Goal: Task Accomplishment & Management: Use online tool/utility

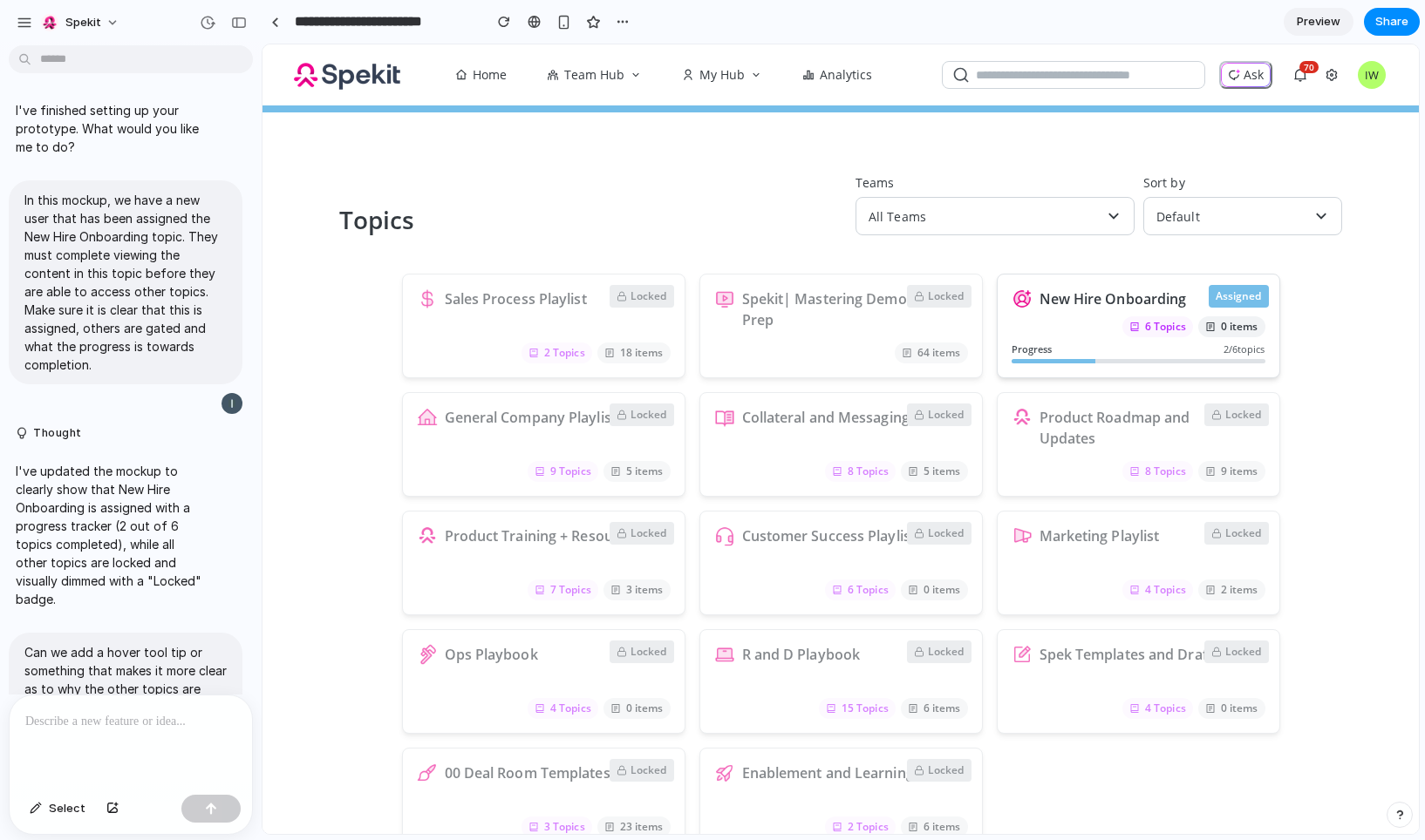
scroll to position [1101, 0]
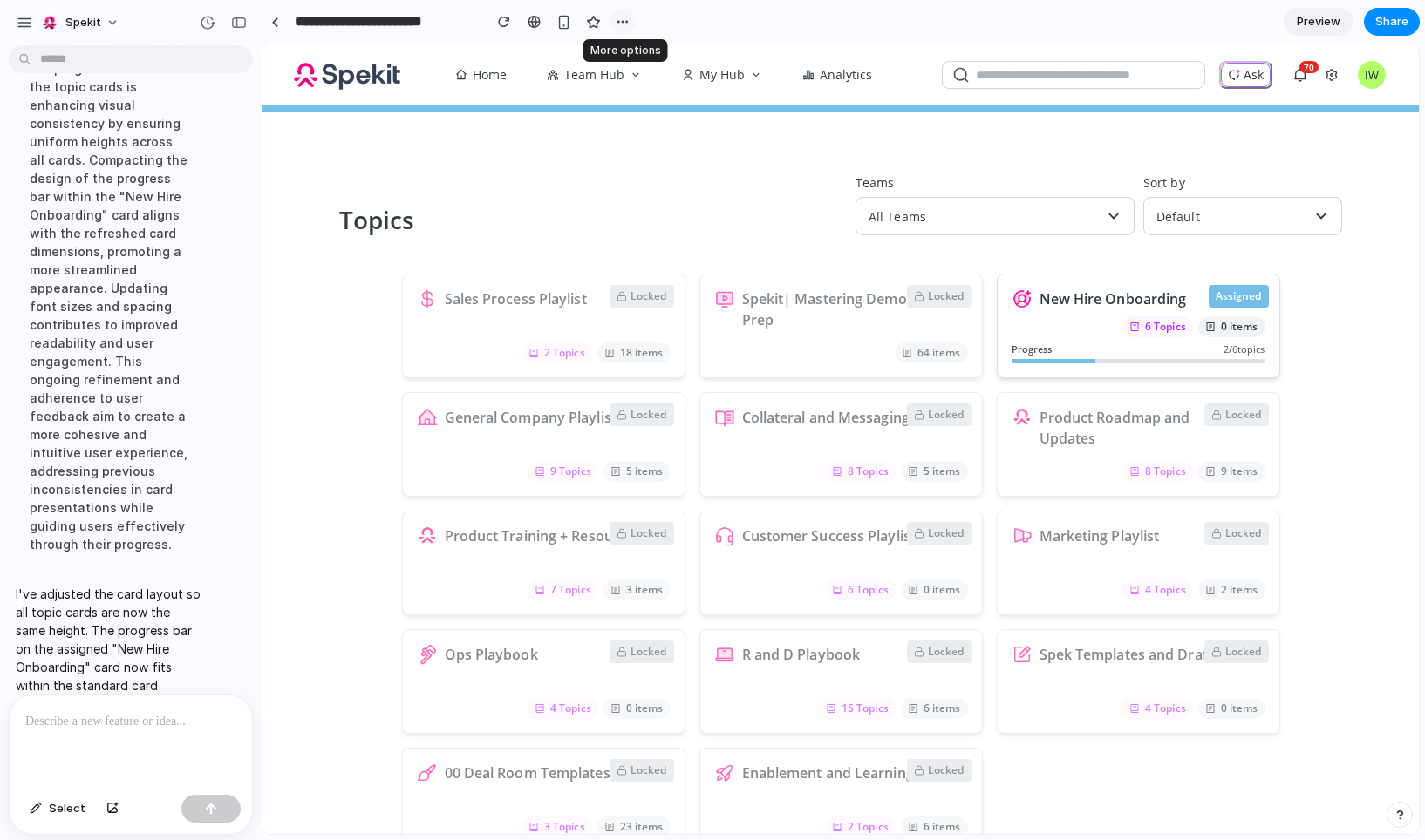
click at [627, 19] on div "button" at bounding box center [623, 22] width 14 height 14
click at [647, 66] on span "Duplicate" at bounding box center [667, 61] width 53 height 18
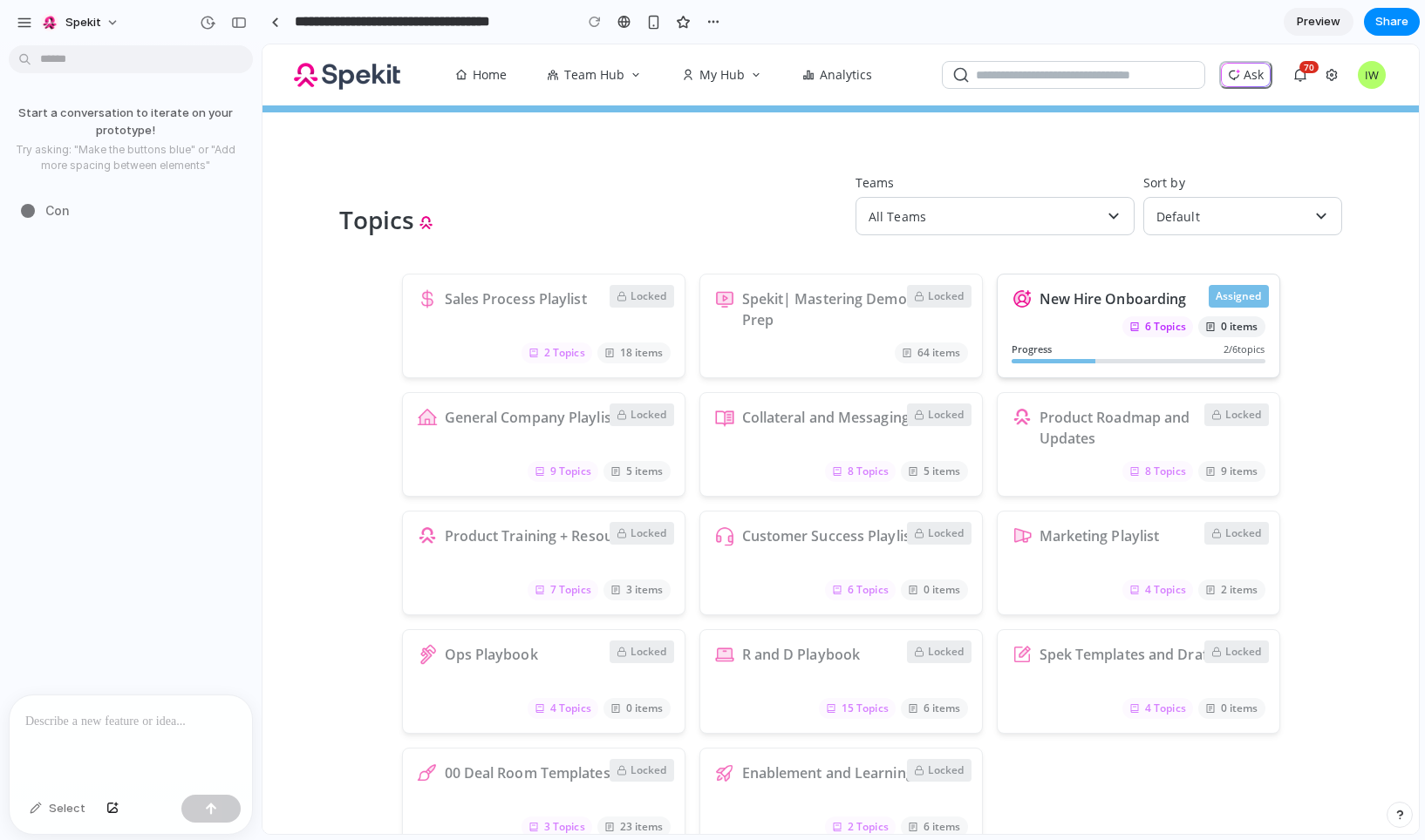
click at [110, 728] on p at bounding box center [130, 721] width 211 height 21
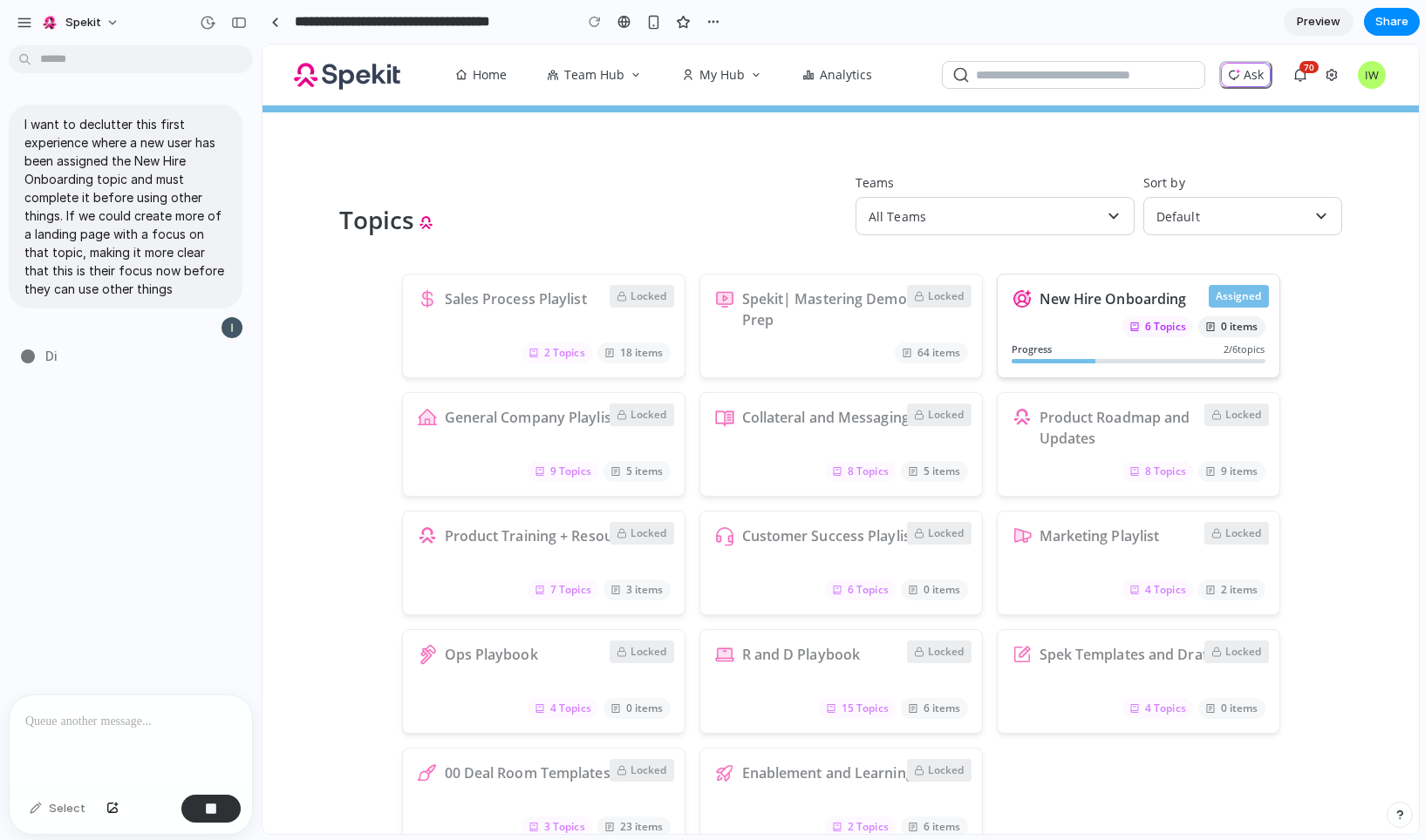
type input "**********"
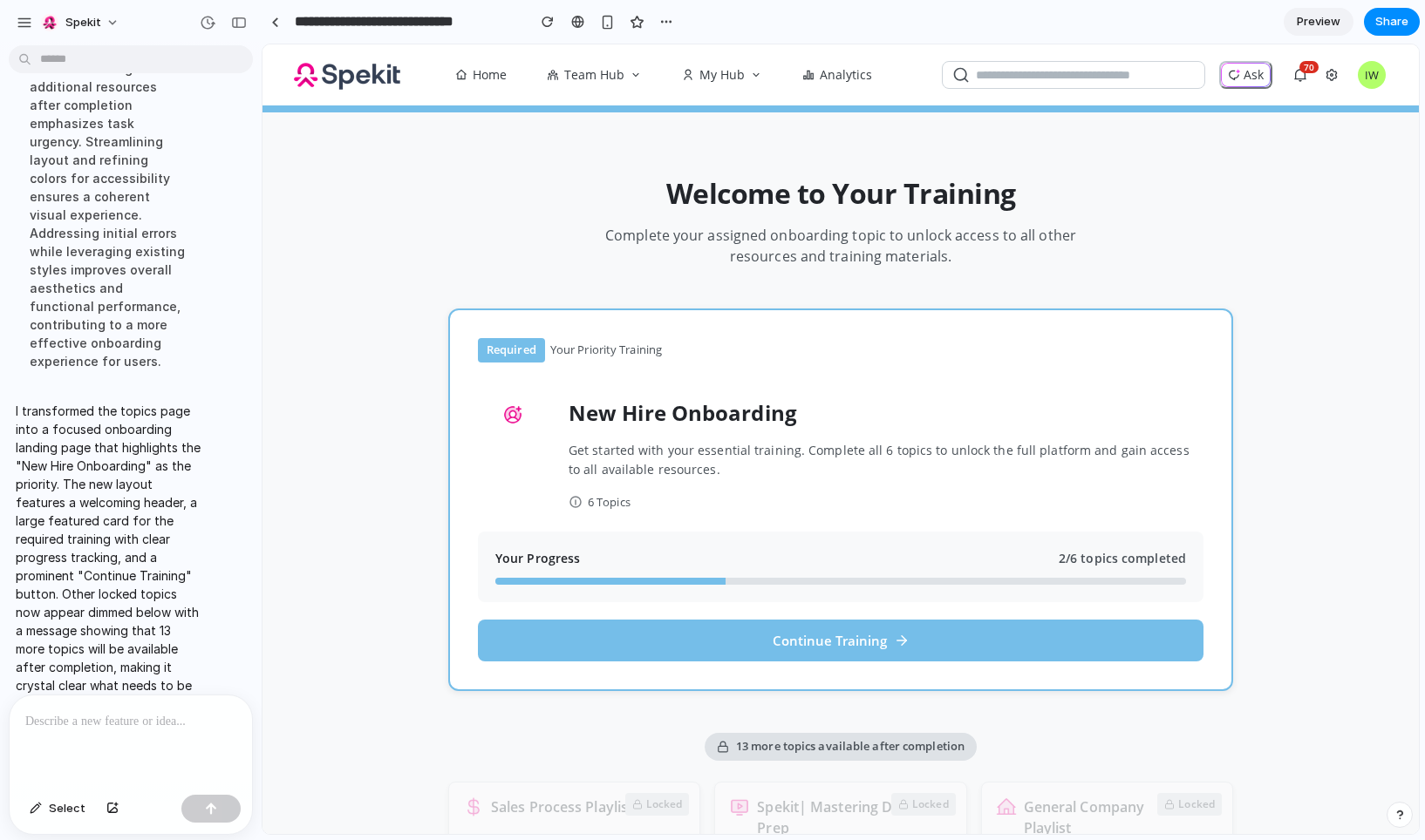
scroll to position [20, 0]
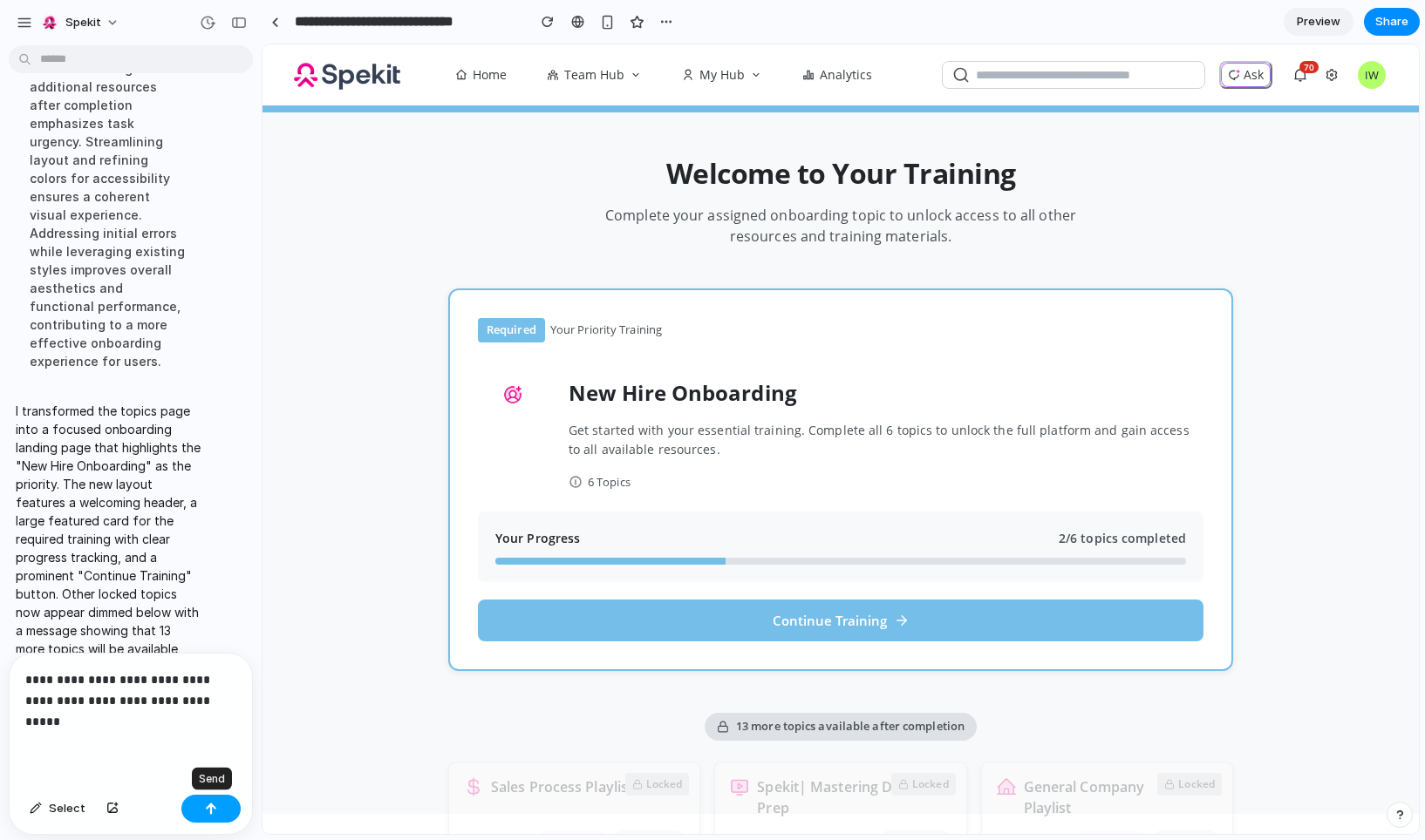
click at [212, 813] on div "button" at bounding box center [211, 808] width 12 height 12
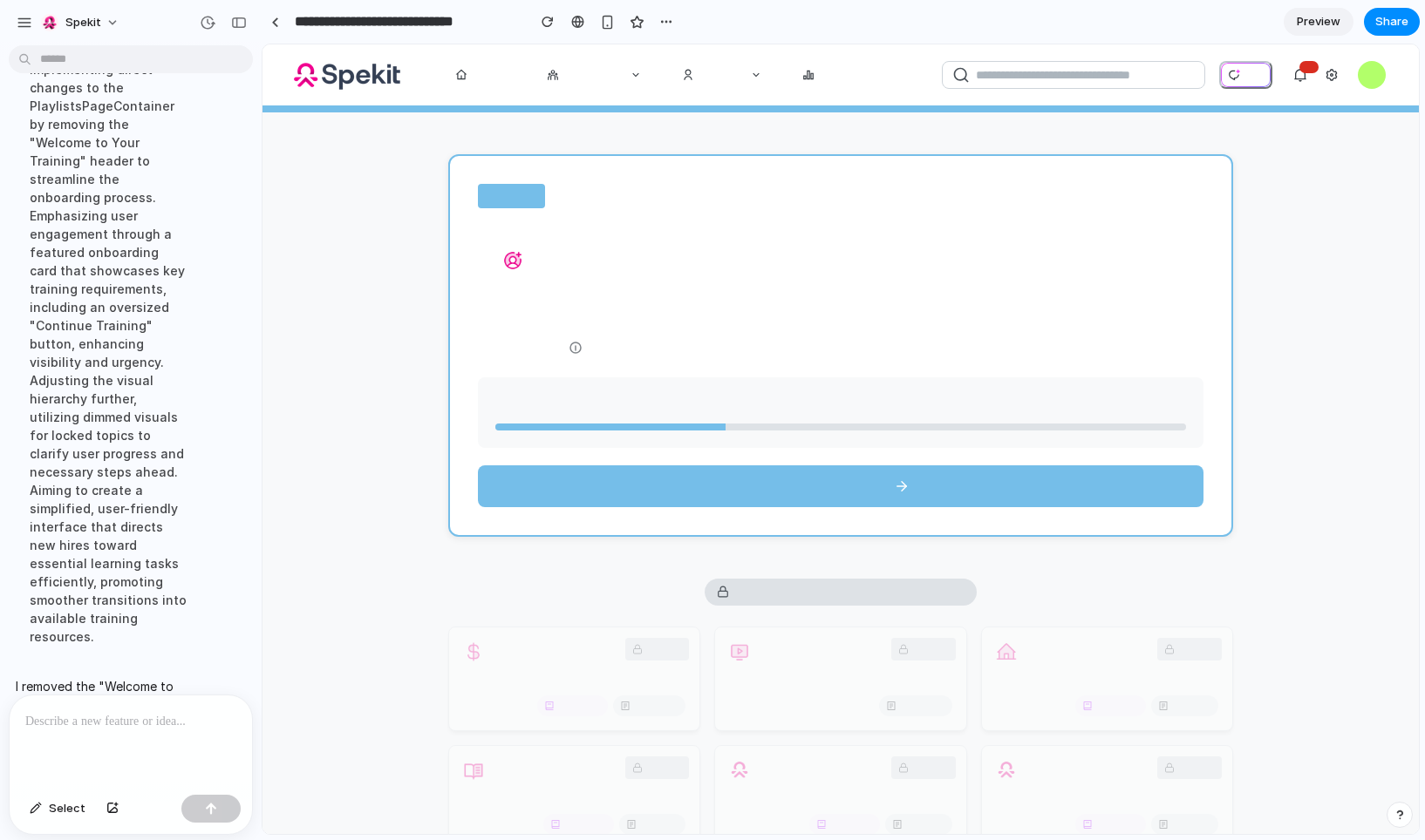
scroll to position [59, 0]
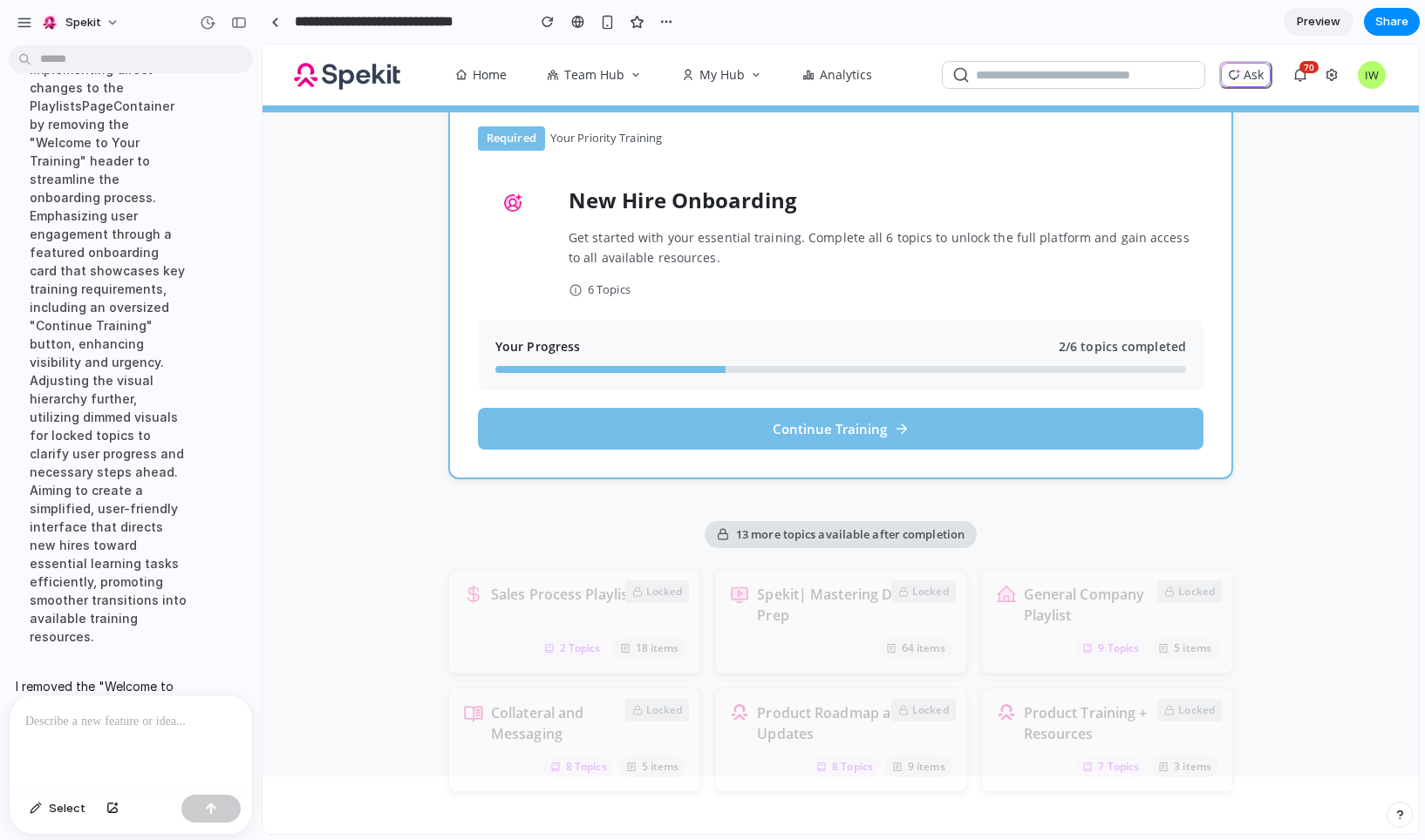
click at [262, 202] on main "Chat Preview" at bounding box center [840, 439] width 1158 height 791
click at [1396, 18] on span "Share" at bounding box center [1391, 22] width 33 height 18
click at [1340, 272] on span "Copy link" at bounding box center [1362, 272] width 50 height 18
click at [1317, 382] on div "Share ' New Hire Onboarding Focus Page ' Invite Ian Watson Creator Anyone at Sp…" at bounding box center [712, 420] width 1425 height 840
click at [130, 744] on div at bounding box center [131, 742] width 243 height 92
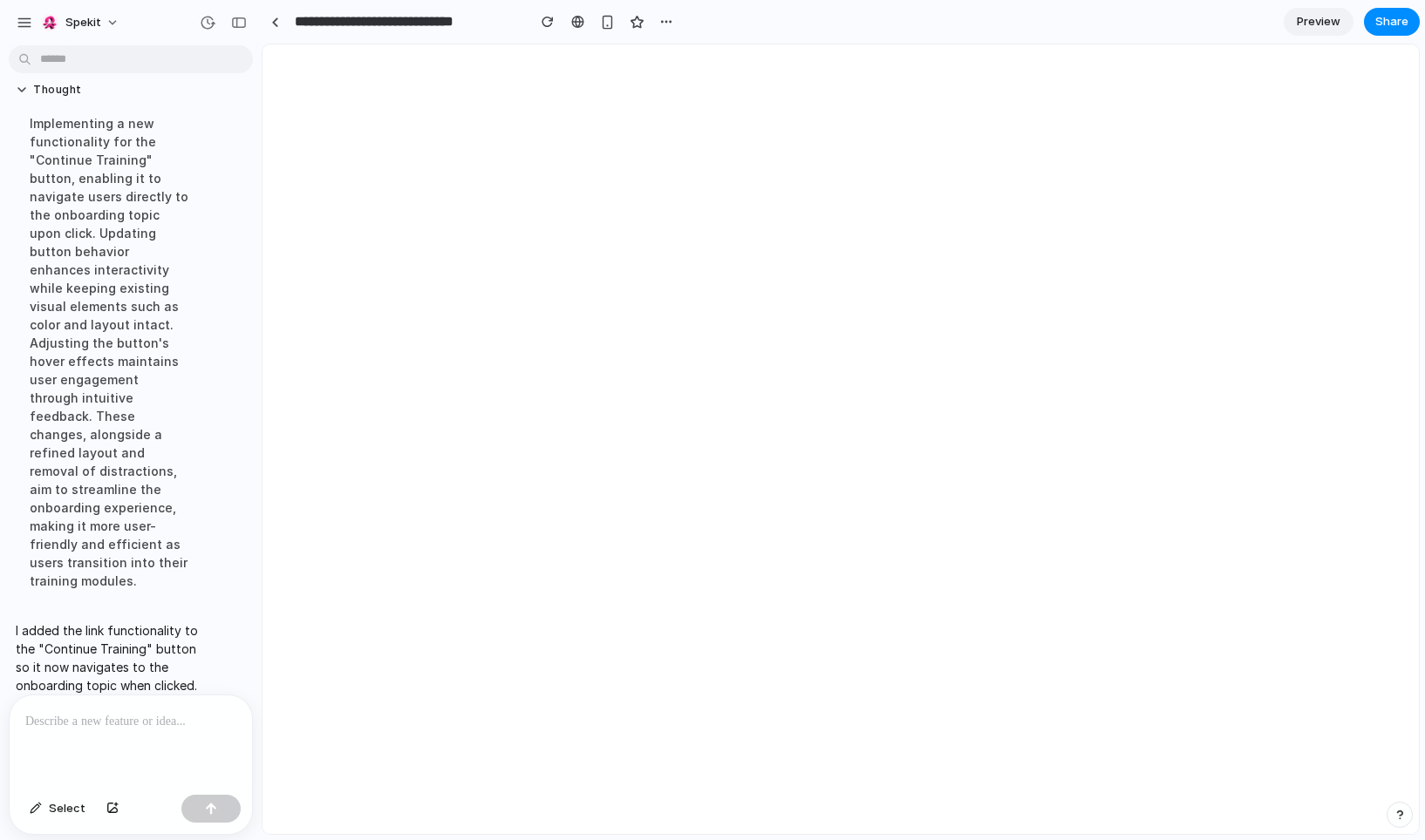
scroll to position [0, 0]
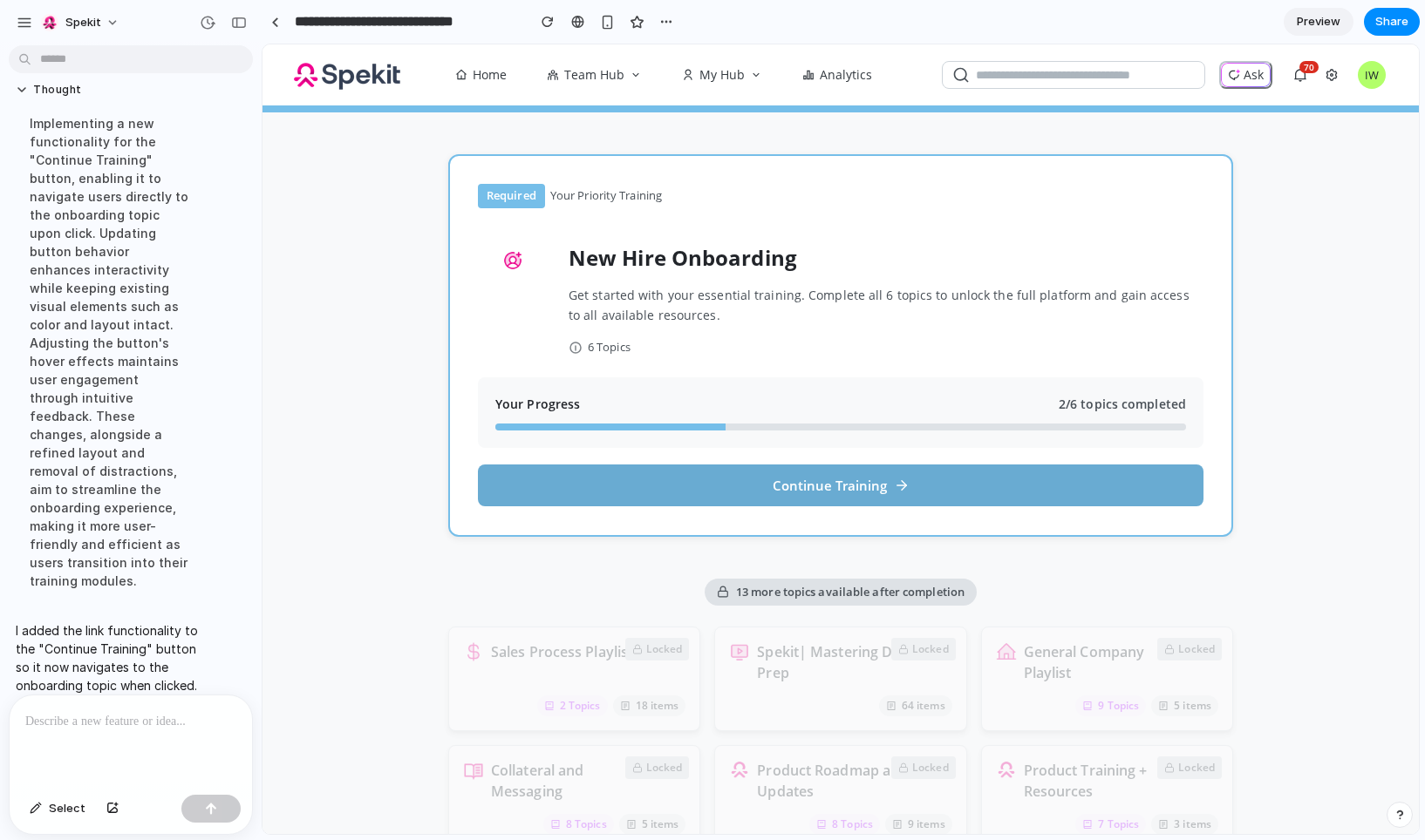
click at [691, 474] on button "Continue Training" at bounding box center [839, 485] width 725 height 42
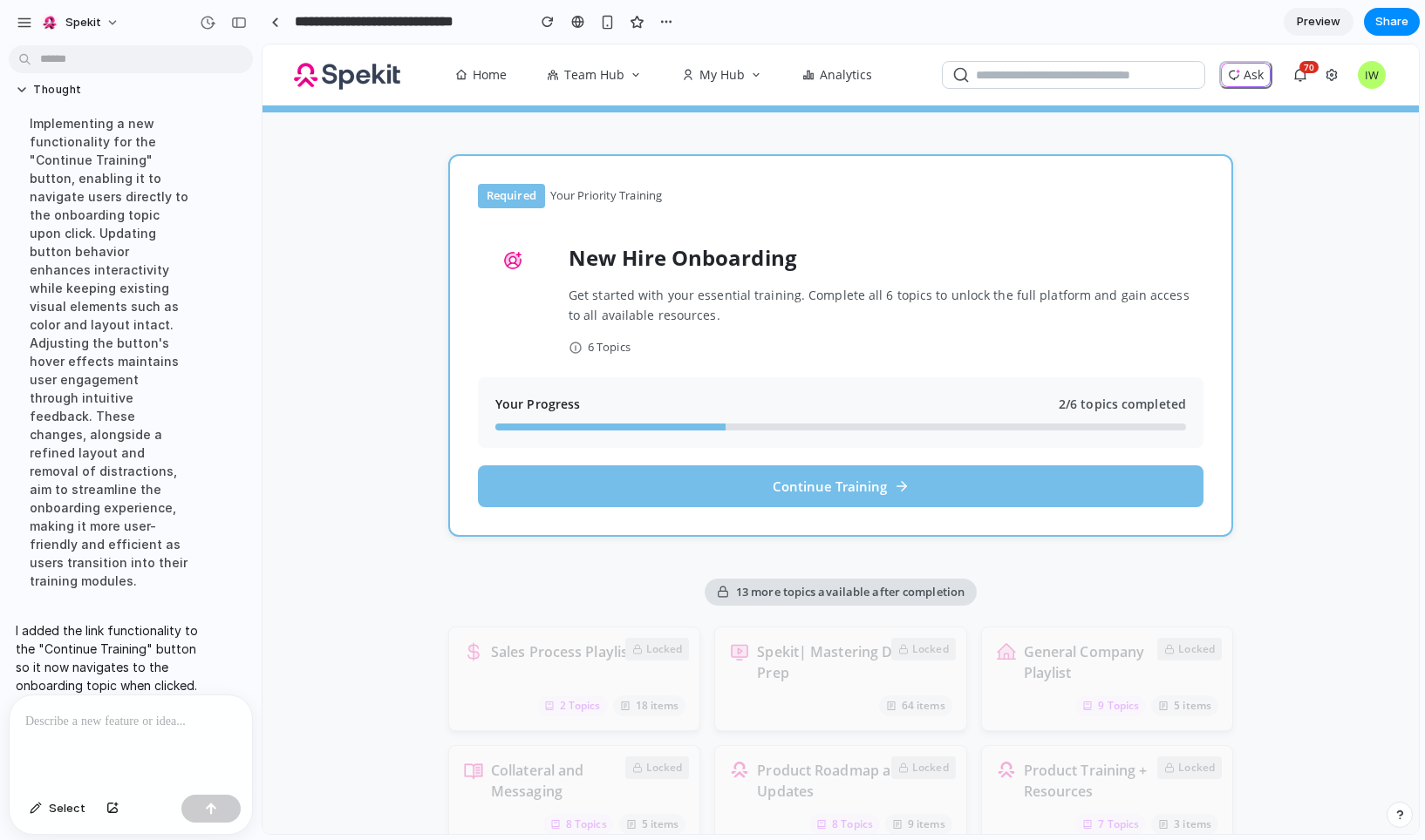
click at [325, 597] on div "Required Your Priority Training New Hire Onboarding Get started with your essen…" at bounding box center [840, 473] width 1157 height 722
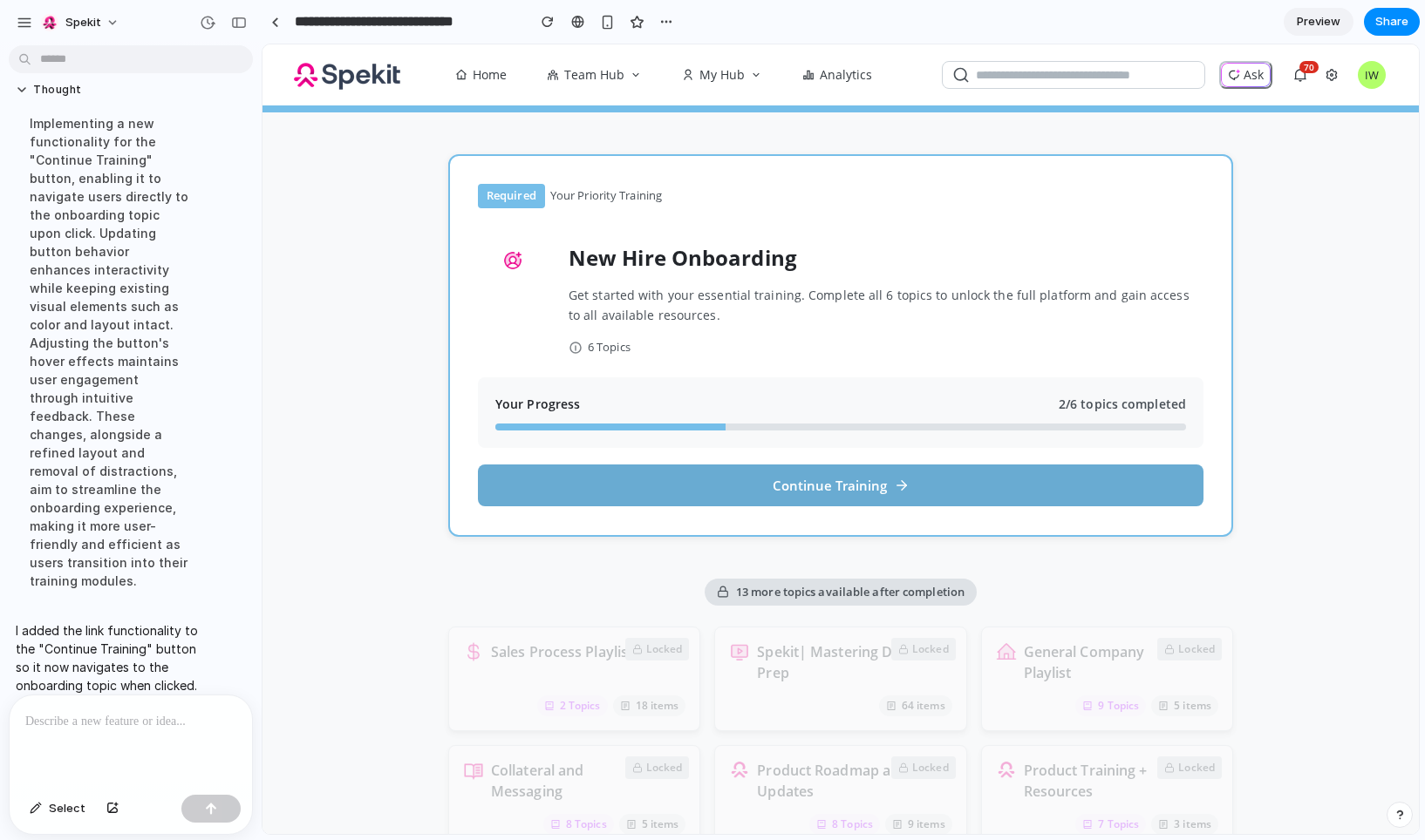
click at [795, 497] on button "Continue Training" at bounding box center [839, 485] width 725 height 42
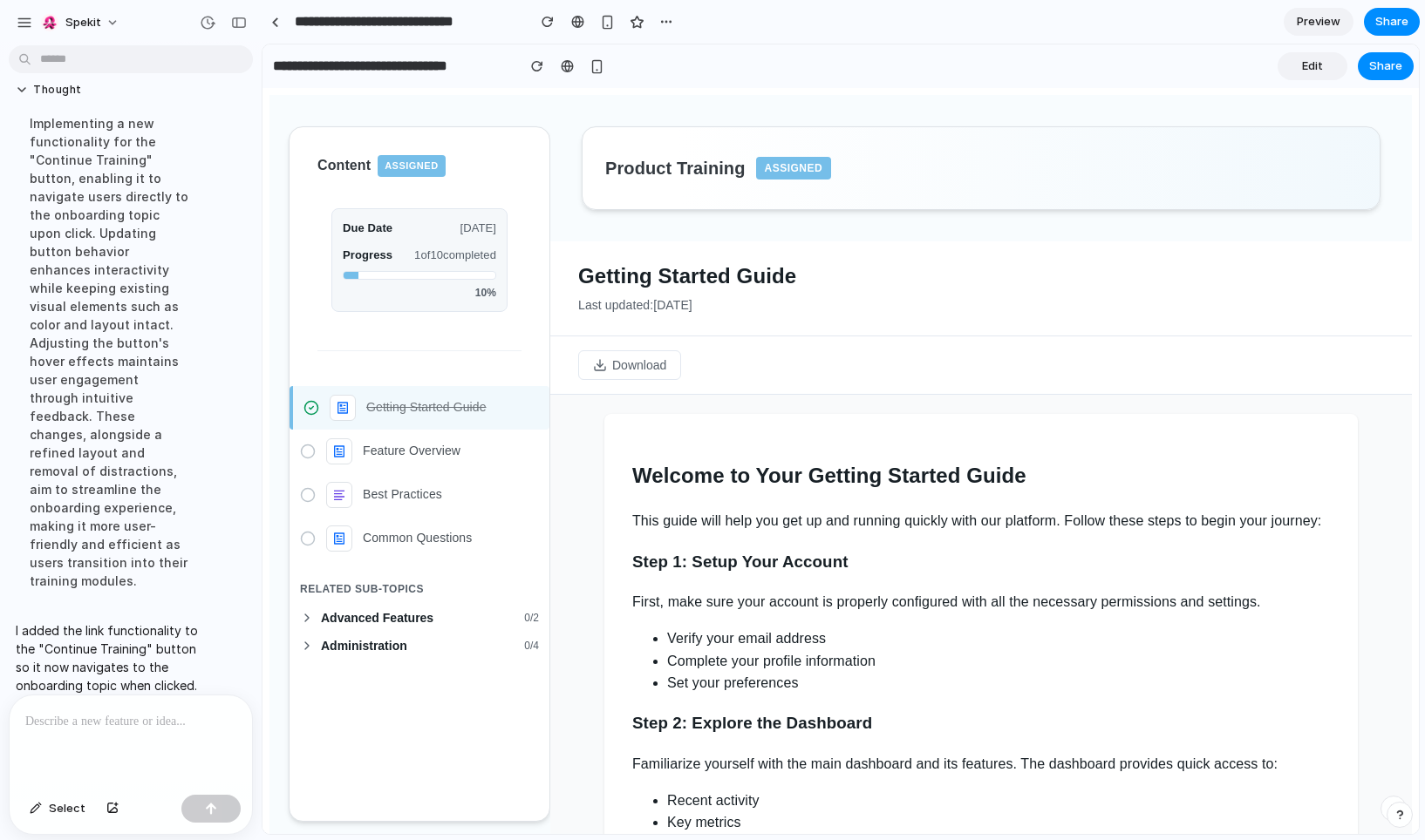
scroll to position [4, 0]
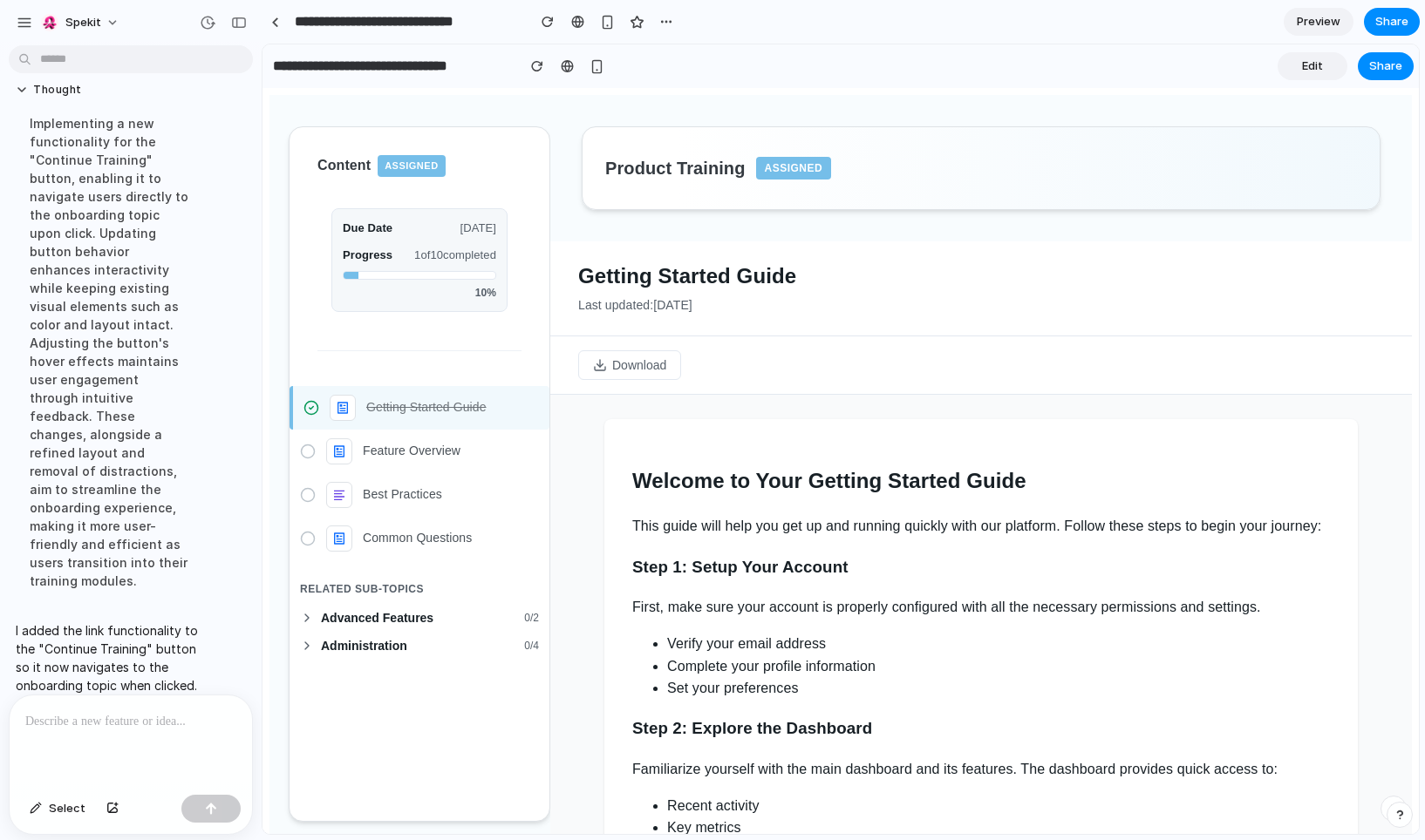
click at [76, 713] on p at bounding box center [130, 721] width 211 height 21
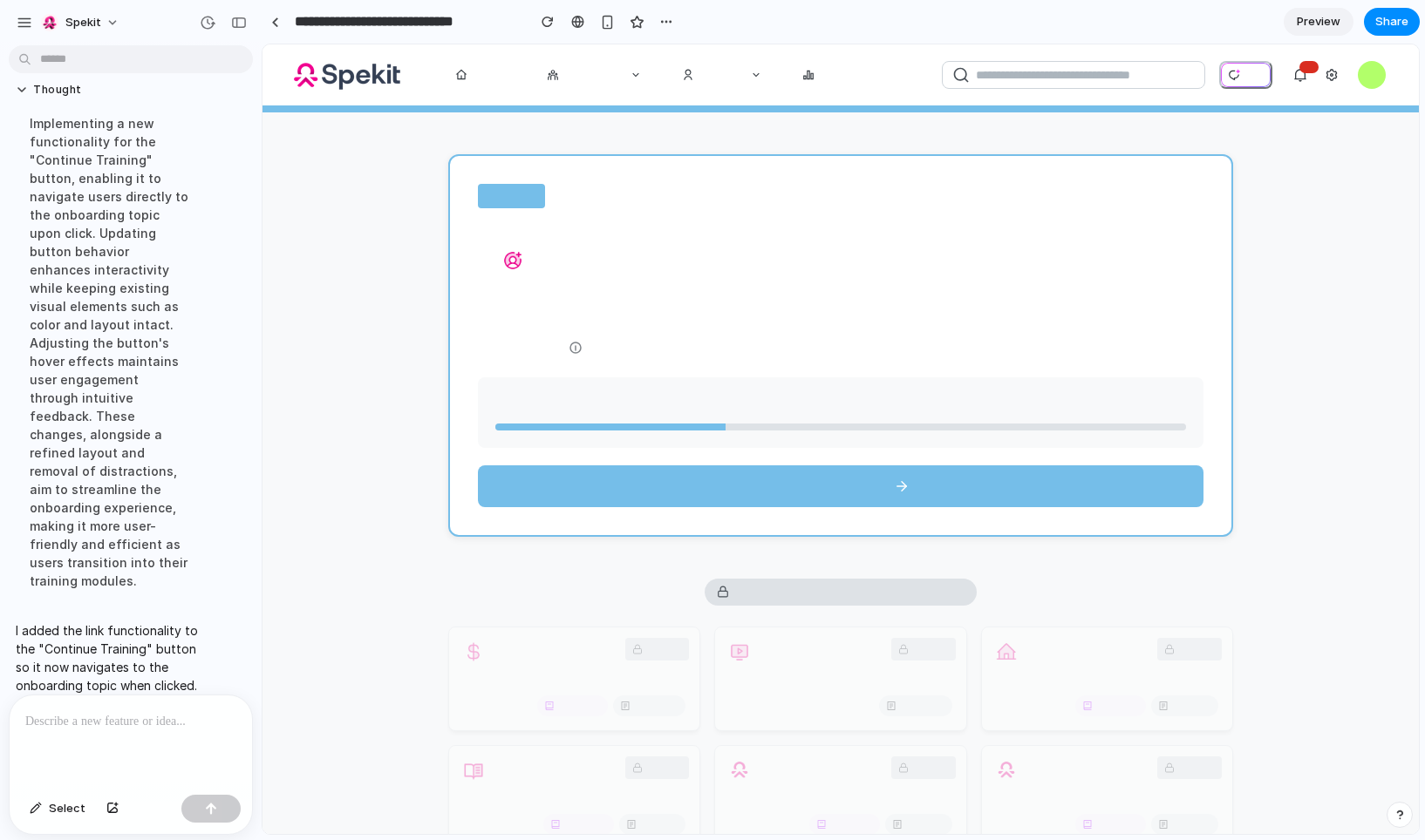
scroll to position [0, 0]
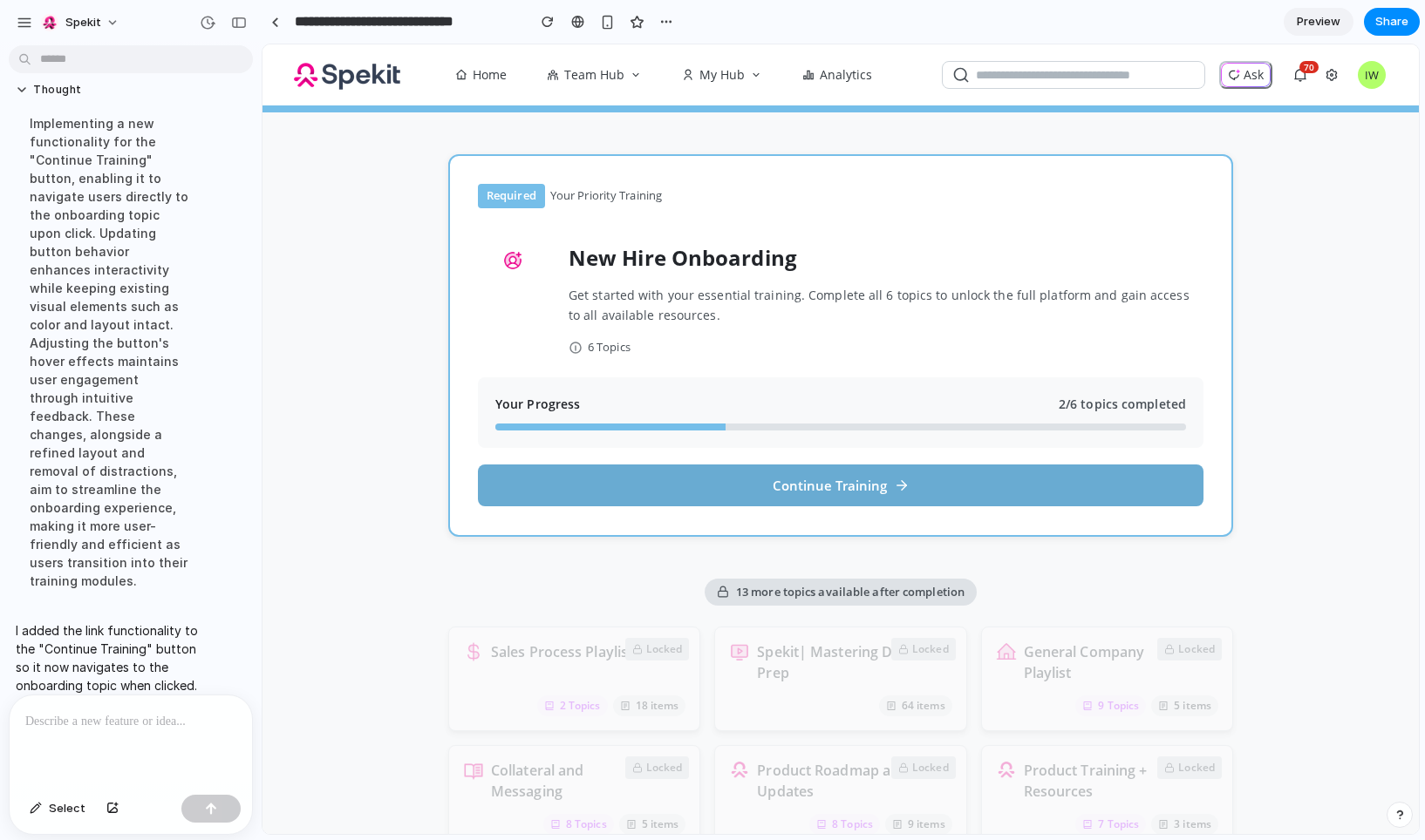
click at [560, 486] on button "Continue Training" at bounding box center [839, 485] width 725 height 42
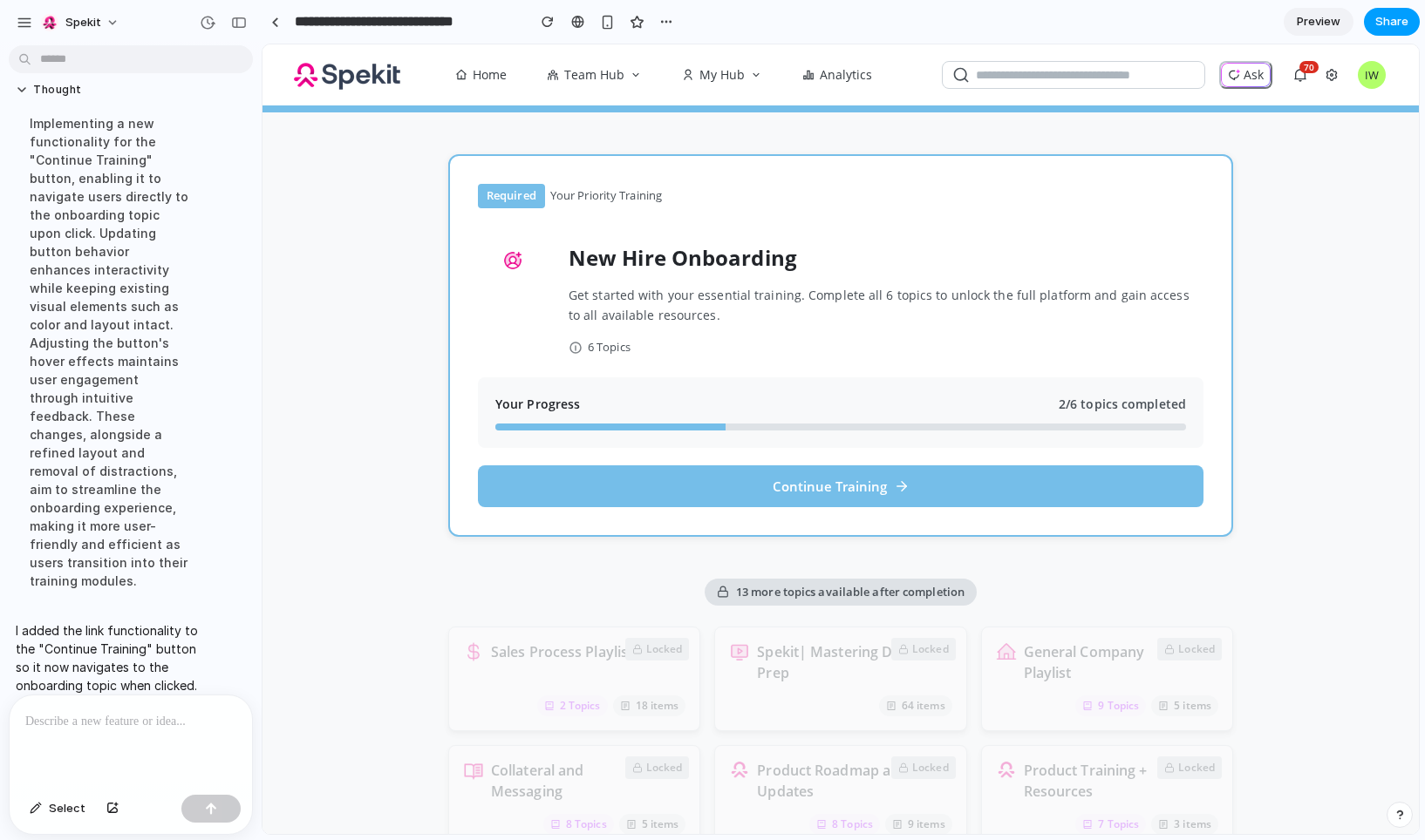
click at [1390, 21] on span "Share" at bounding box center [1391, 22] width 33 height 18
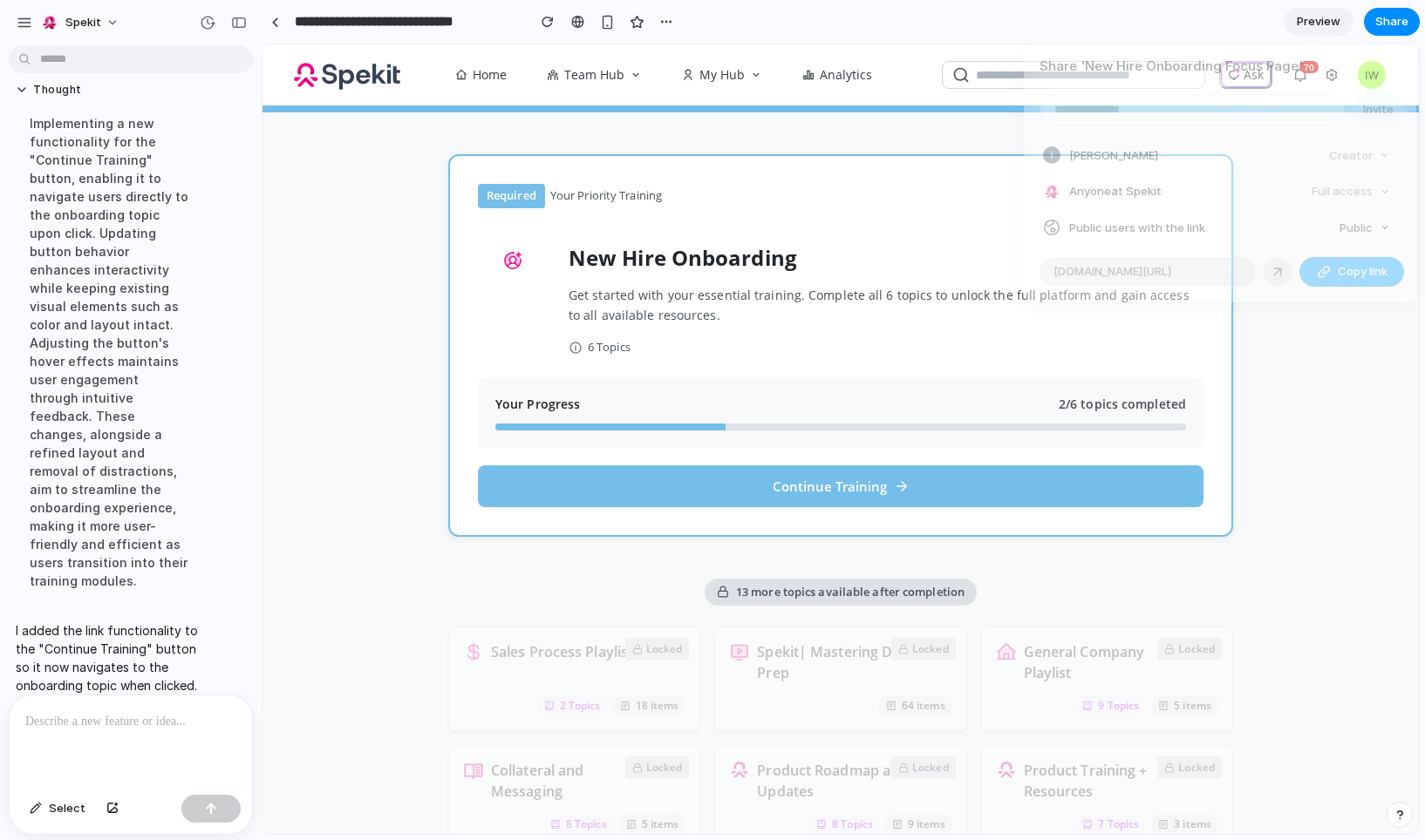
click at [1348, 274] on span "Copy link" at bounding box center [1362, 272] width 50 height 18
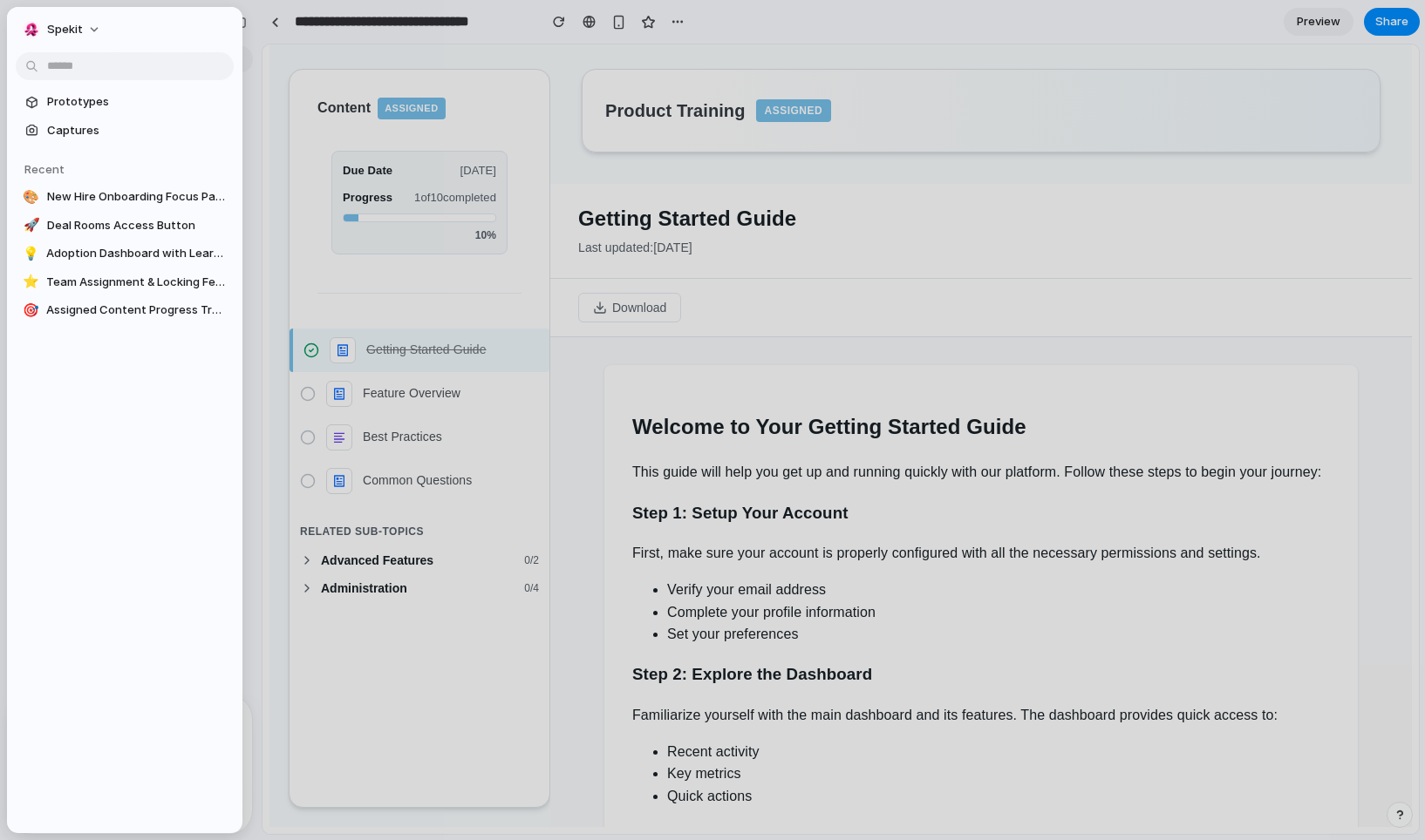
scroll to position [3, 0]
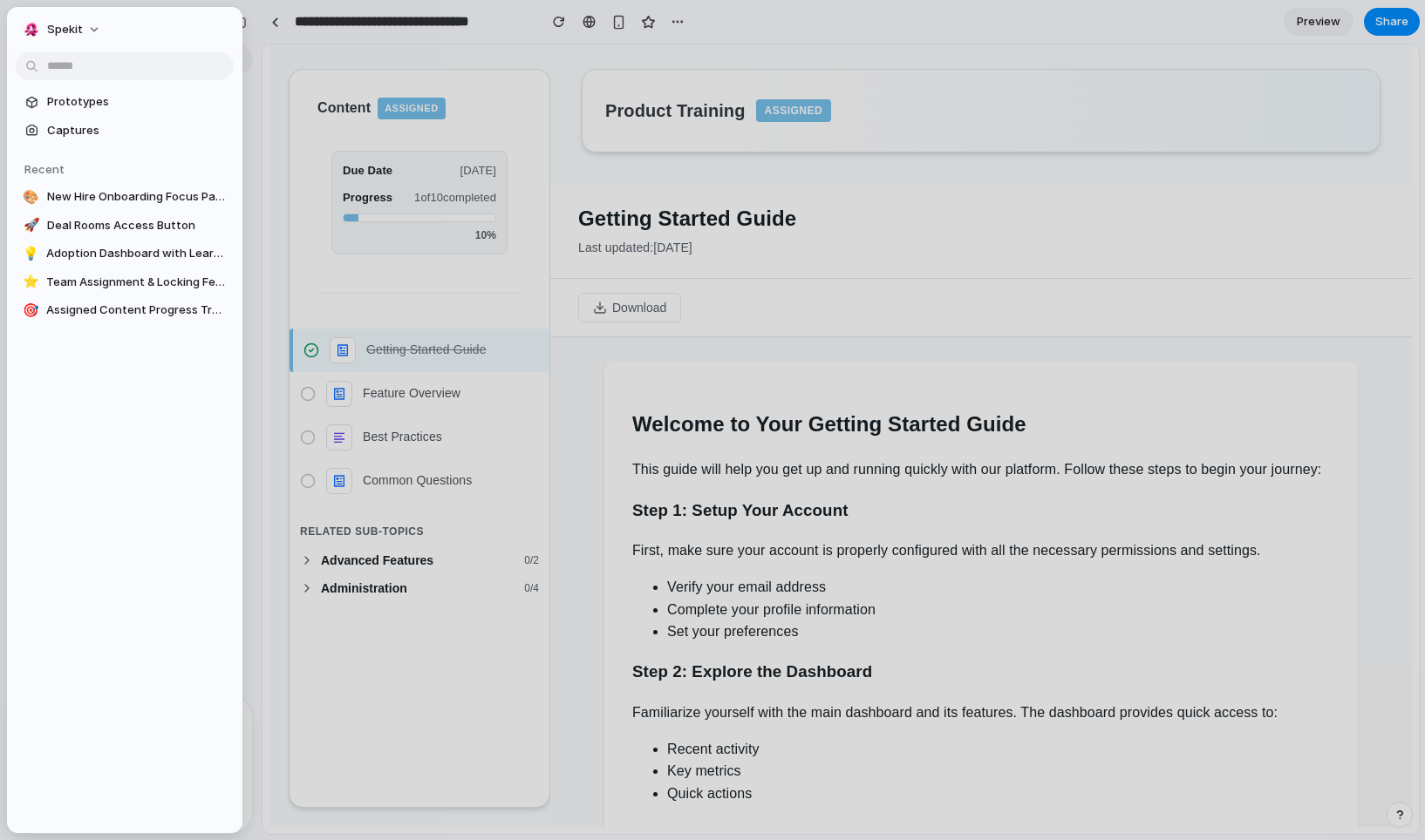
click at [1394, 15] on div at bounding box center [712, 420] width 1425 height 840
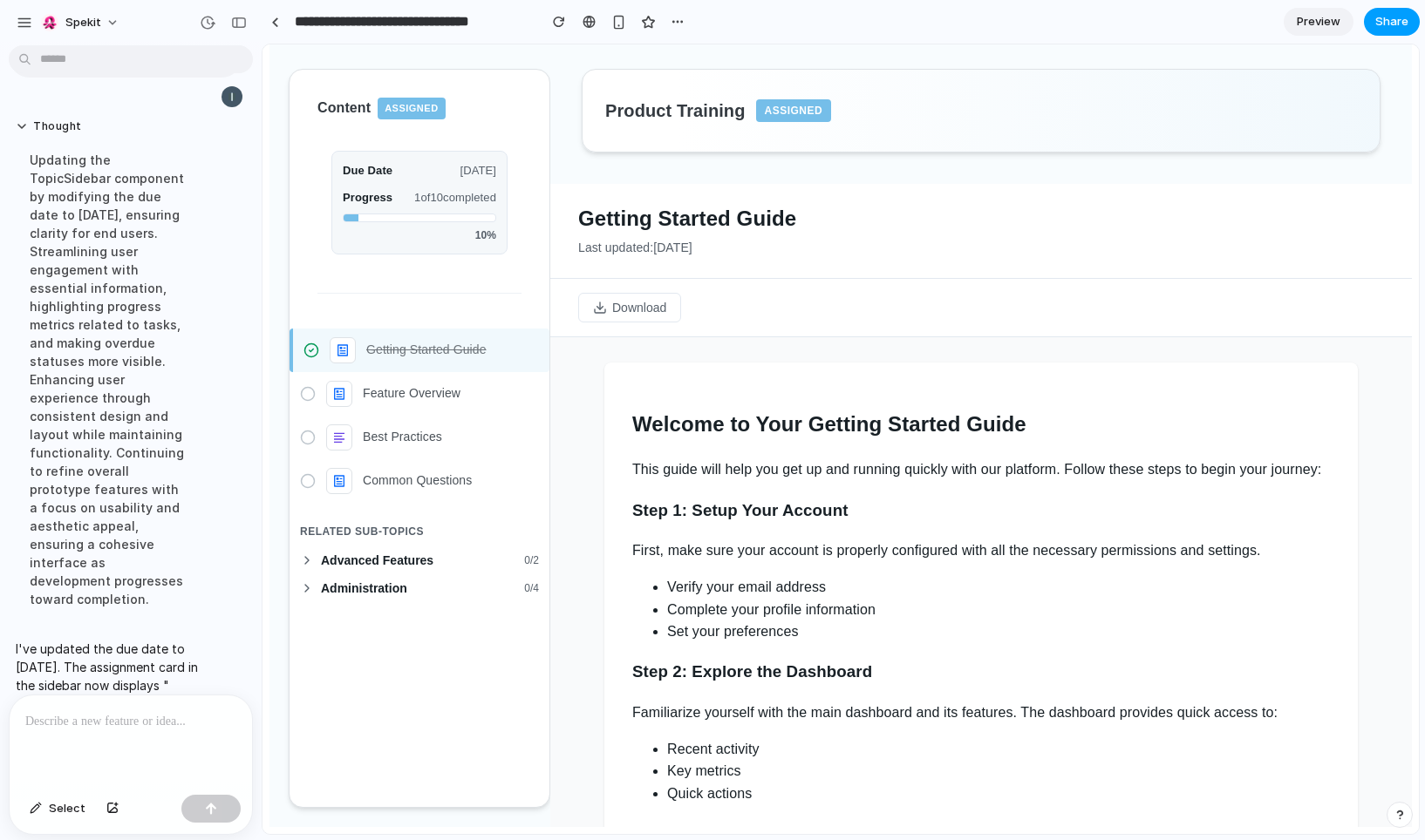
click at [1404, 22] on span "Share" at bounding box center [1391, 22] width 33 height 18
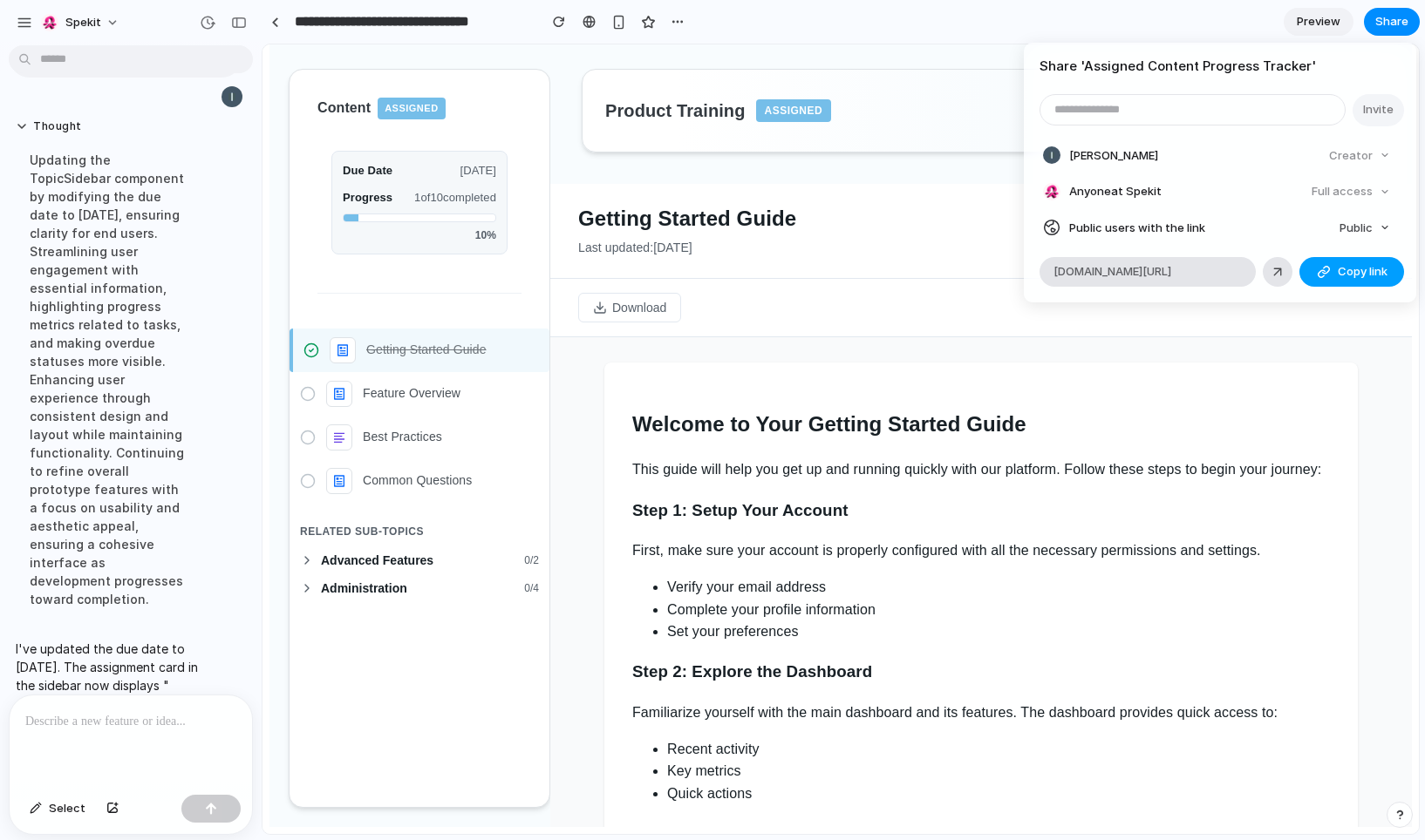
click at [1325, 272] on div "button" at bounding box center [1324, 272] width 14 height 14
click at [123, 737] on div "Share ' Assigned Content Progress Tracker ' Invite Ian Watson Creator Anyone at…" at bounding box center [712, 420] width 1425 height 840
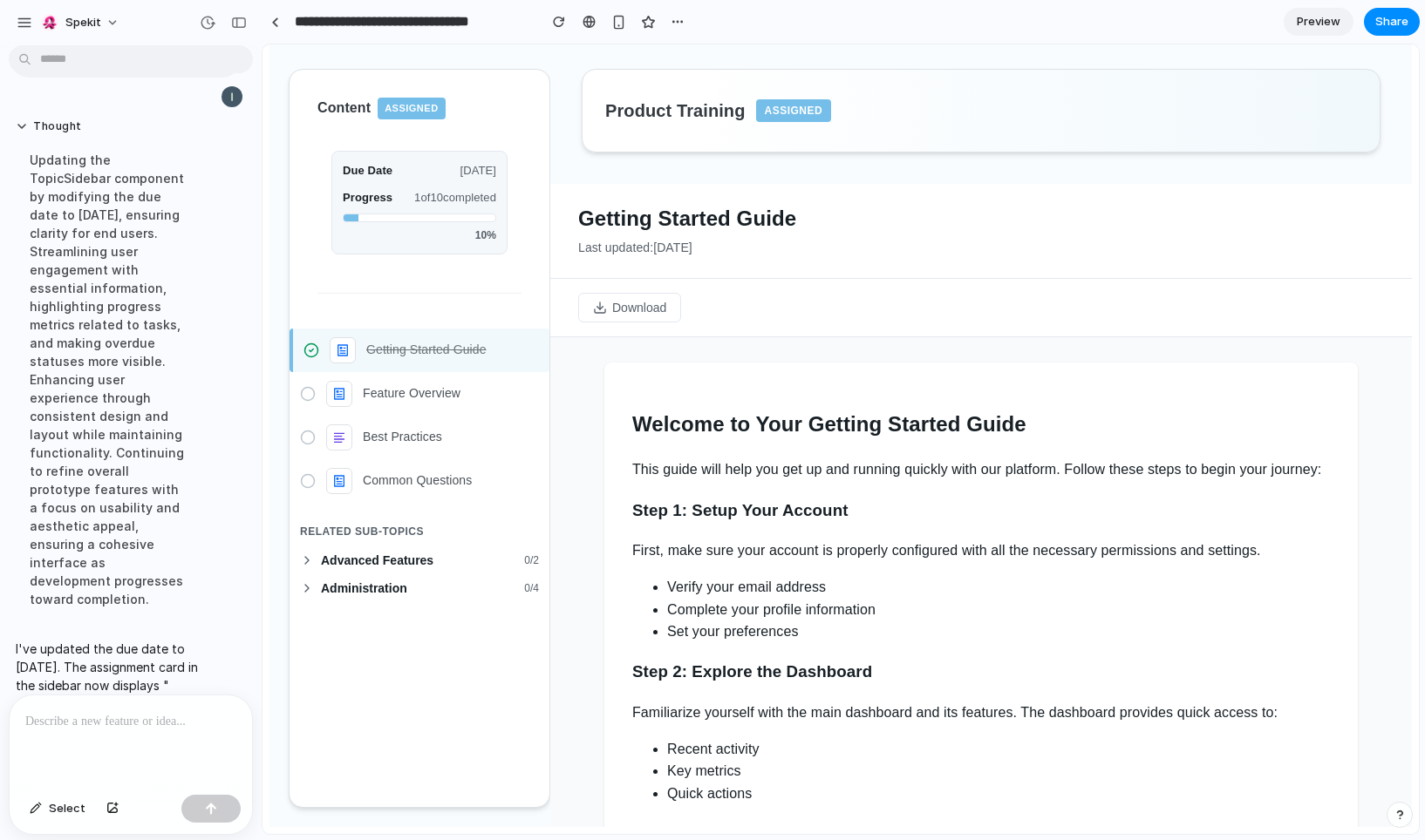
click at [91, 732] on div at bounding box center [131, 742] width 243 height 92
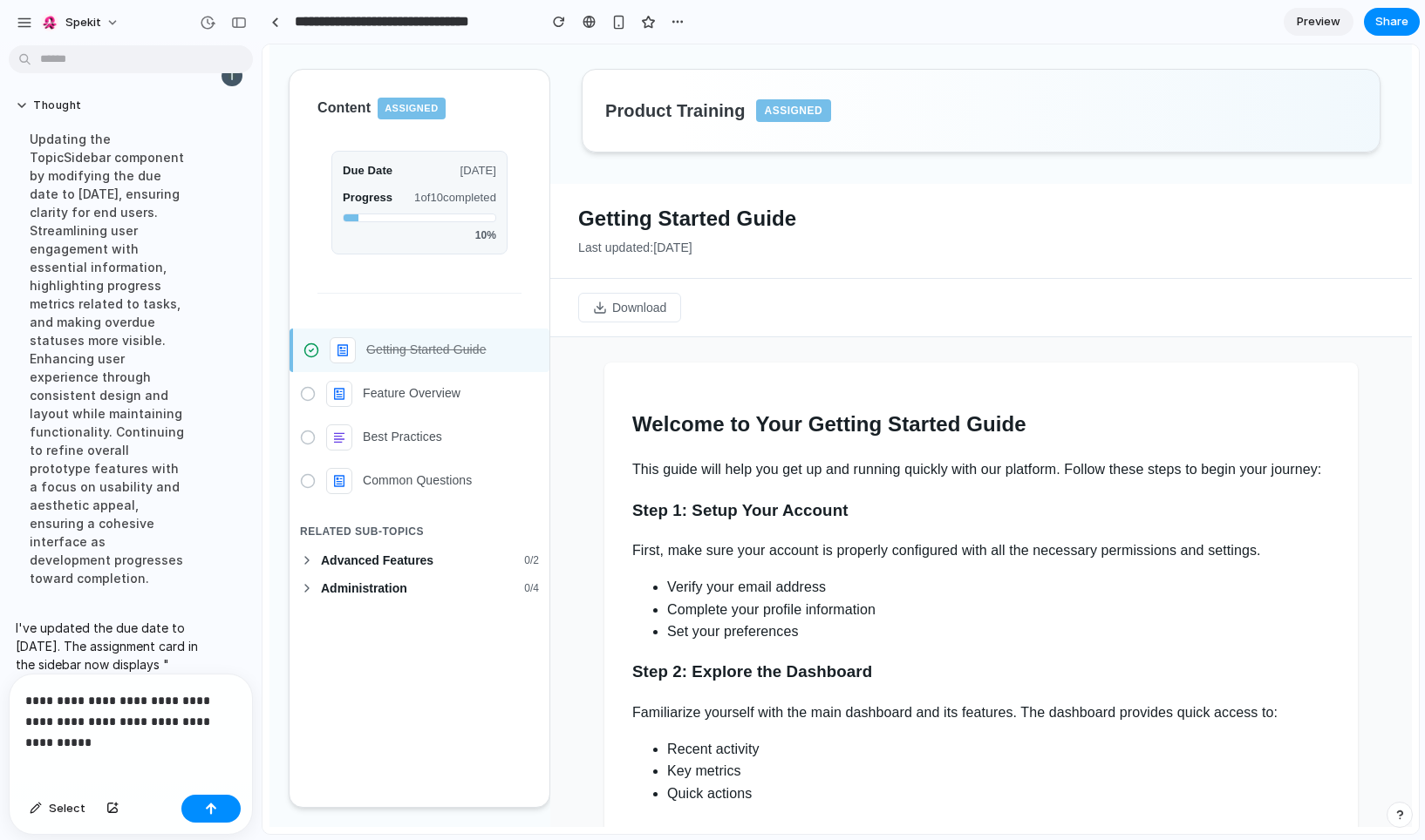
scroll to position [1122, 0]
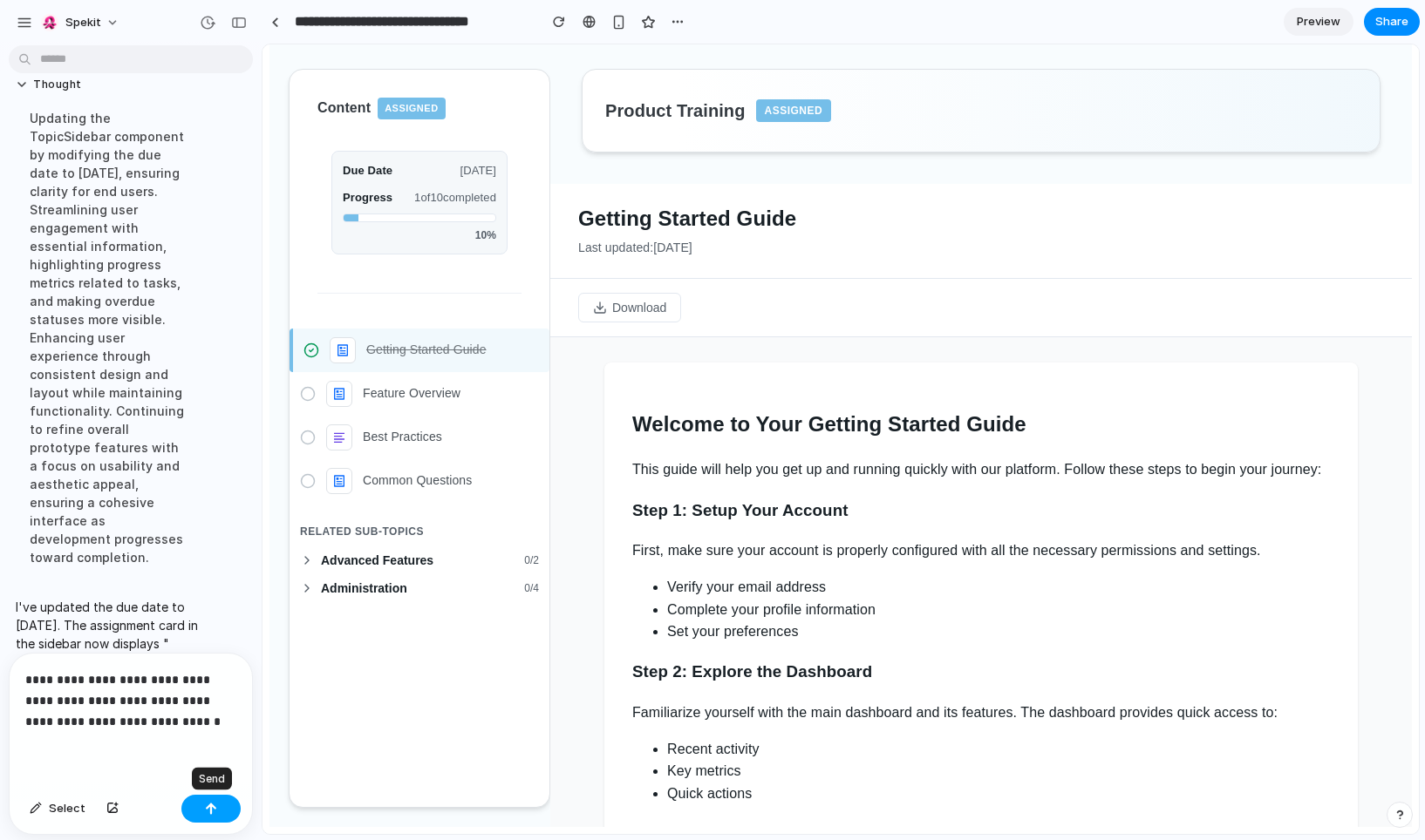
click at [205, 803] on div "button" at bounding box center [211, 808] width 12 height 12
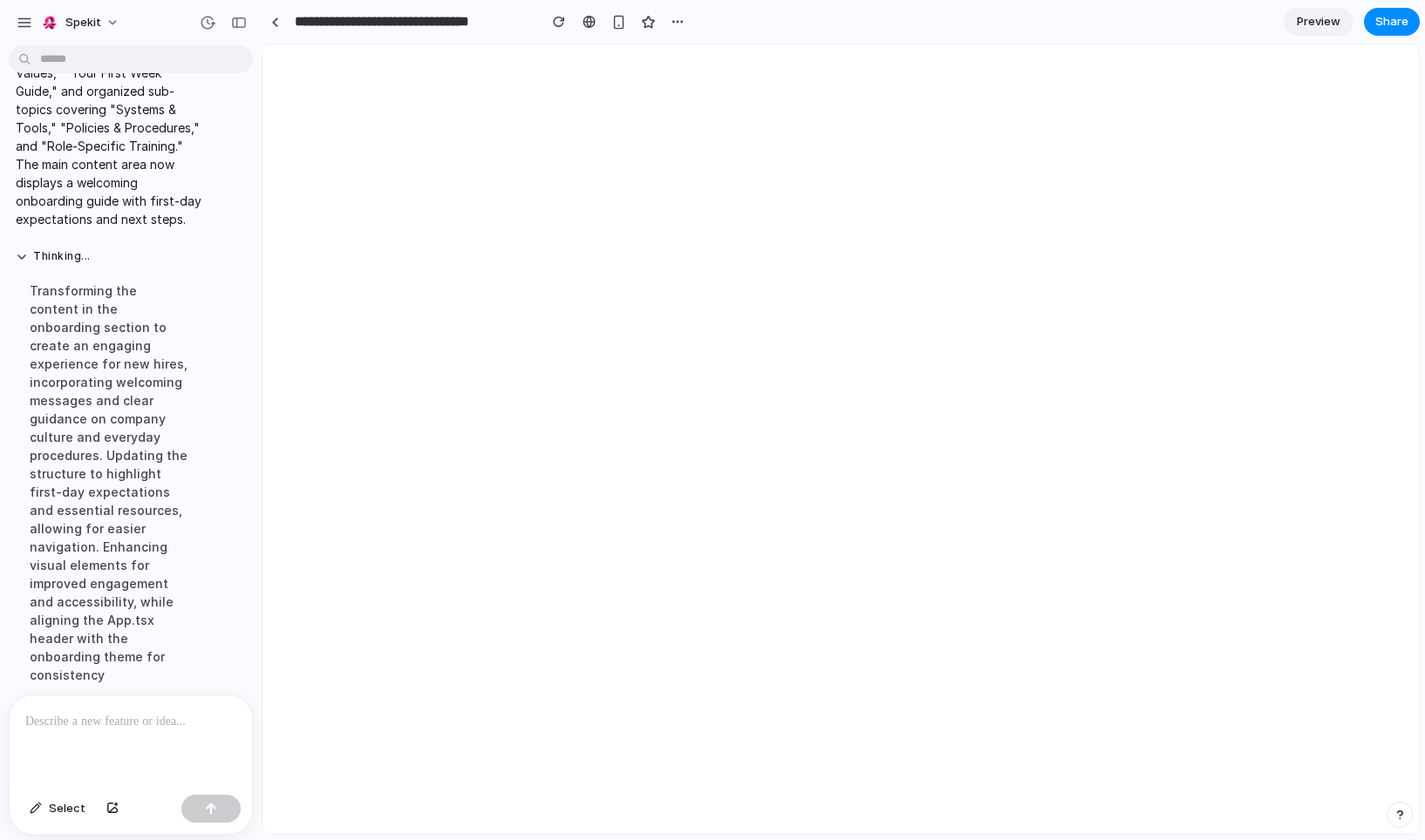
scroll to position [0, 0]
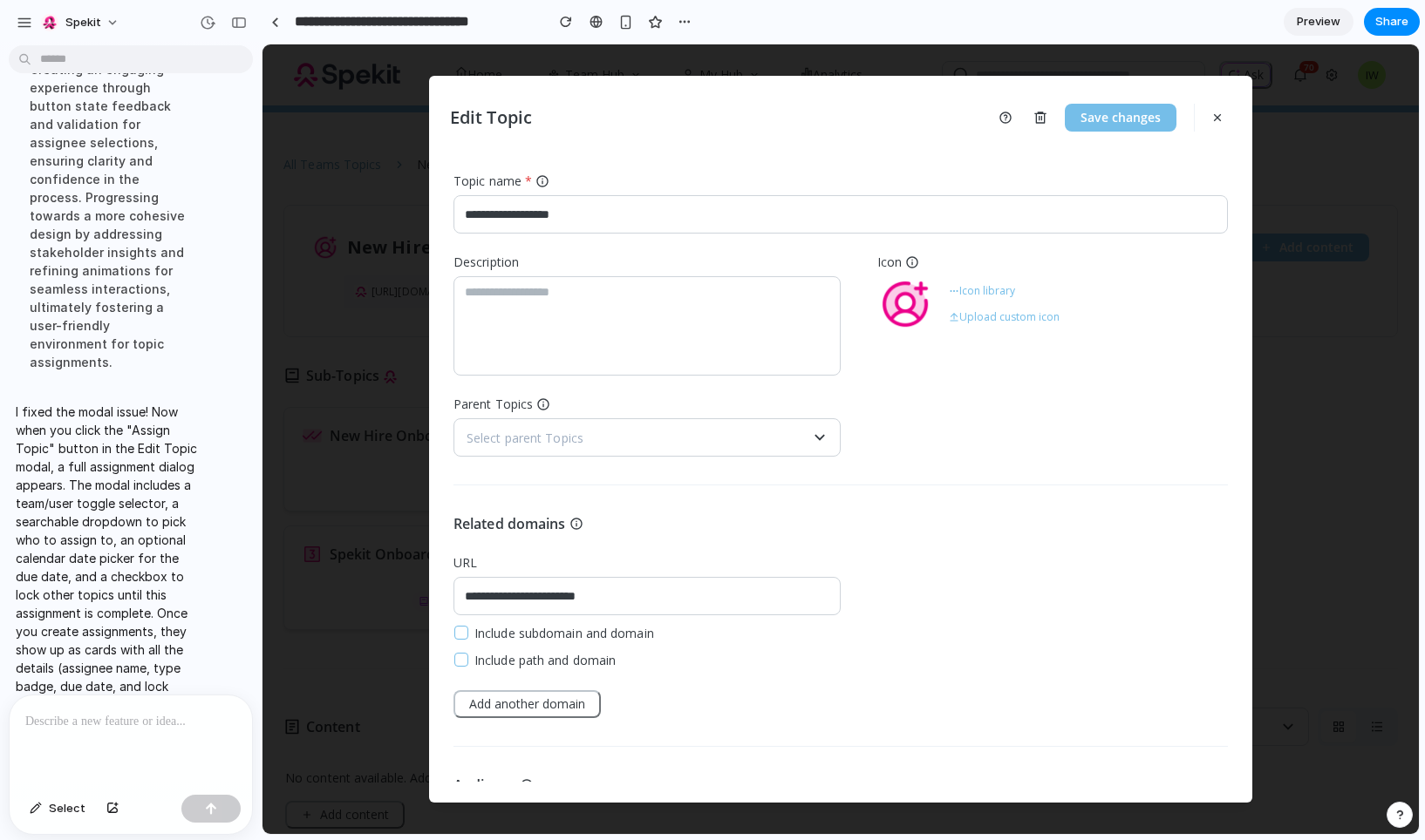
scroll to position [252, 0]
